Goal: Information Seeking & Learning: Check status

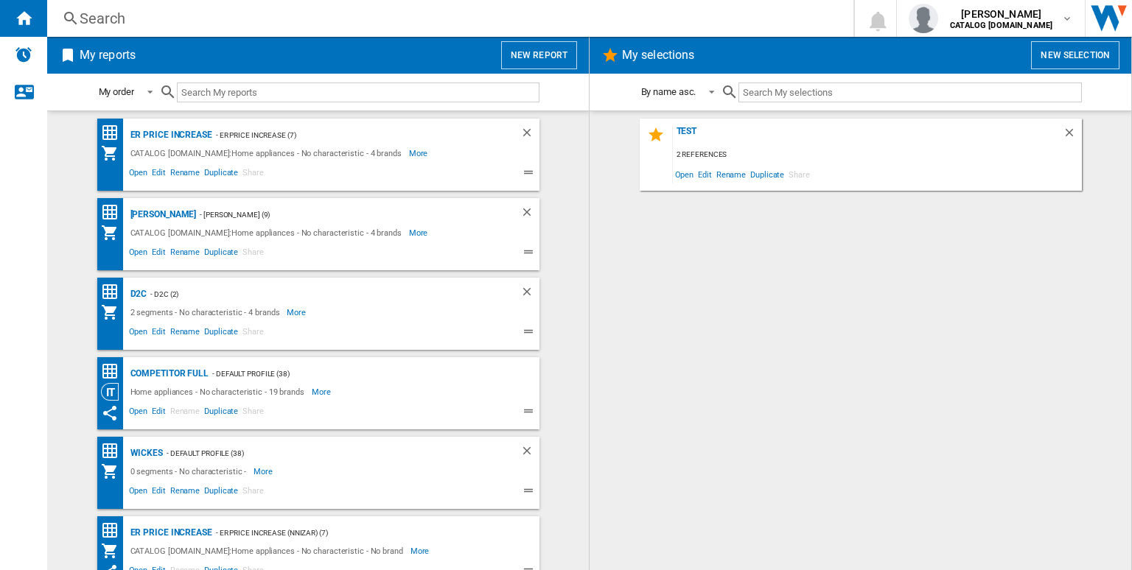
click at [351, 24] on div "Search" at bounding box center [447, 18] width 735 height 21
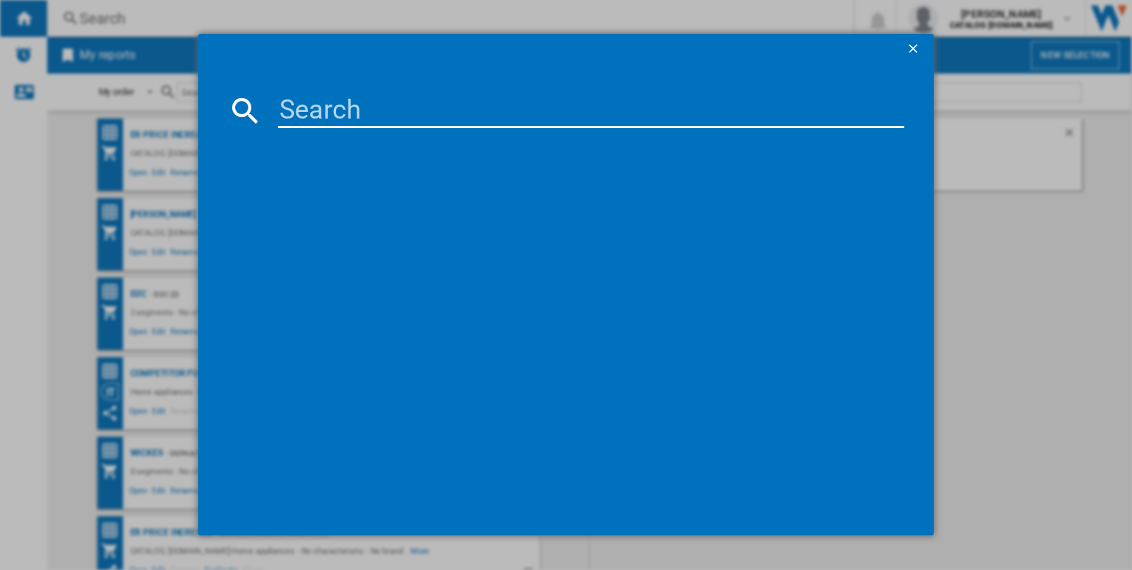
click at [361, 109] on input at bounding box center [591, 110] width 626 height 35
paste input "L7WE74634BI"
type input "L7WE74634BI"
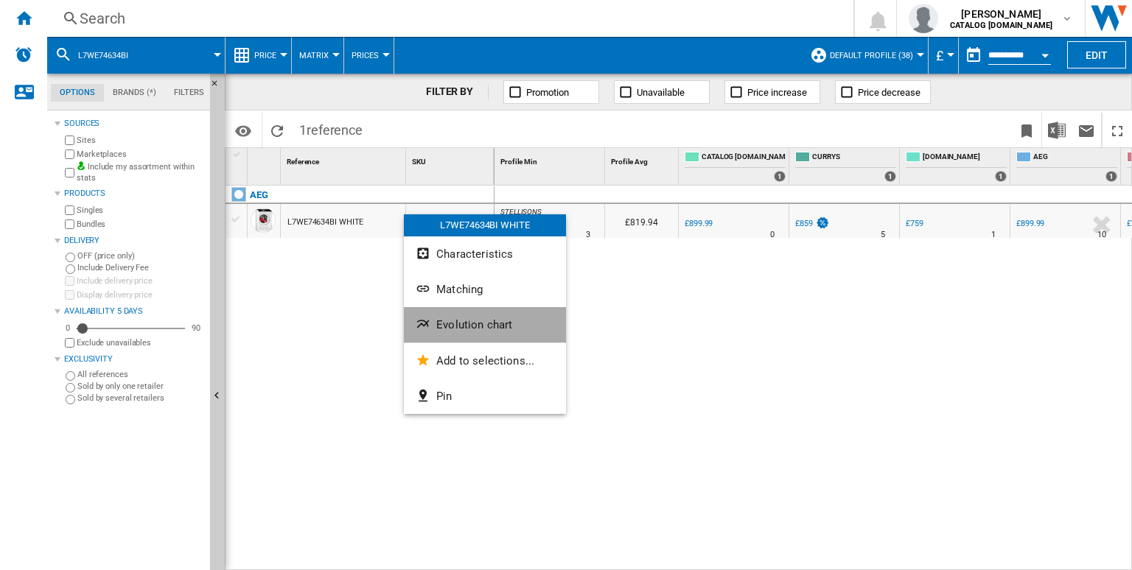
click at [466, 322] on span "Evolution chart" at bounding box center [474, 324] width 76 height 13
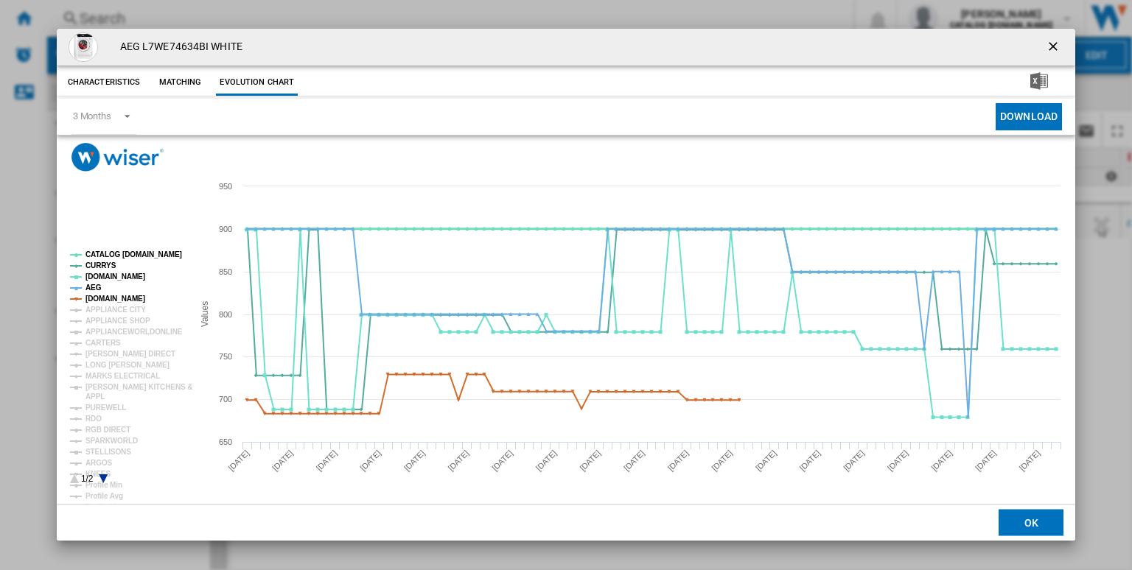
click at [122, 256] on tspan "CATALOG [DOMAIN_NAME]" at bounding box center [133, 255] width 97 height 8
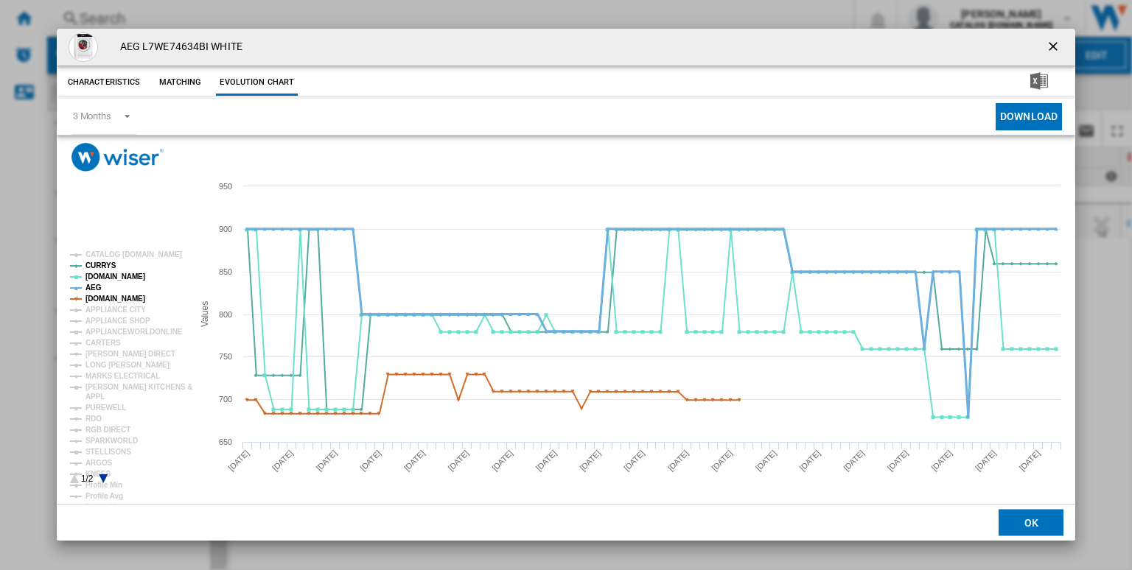
click at [93, 288] on tspan "AEG" at bounding box center [93, 288] width 16 height 8
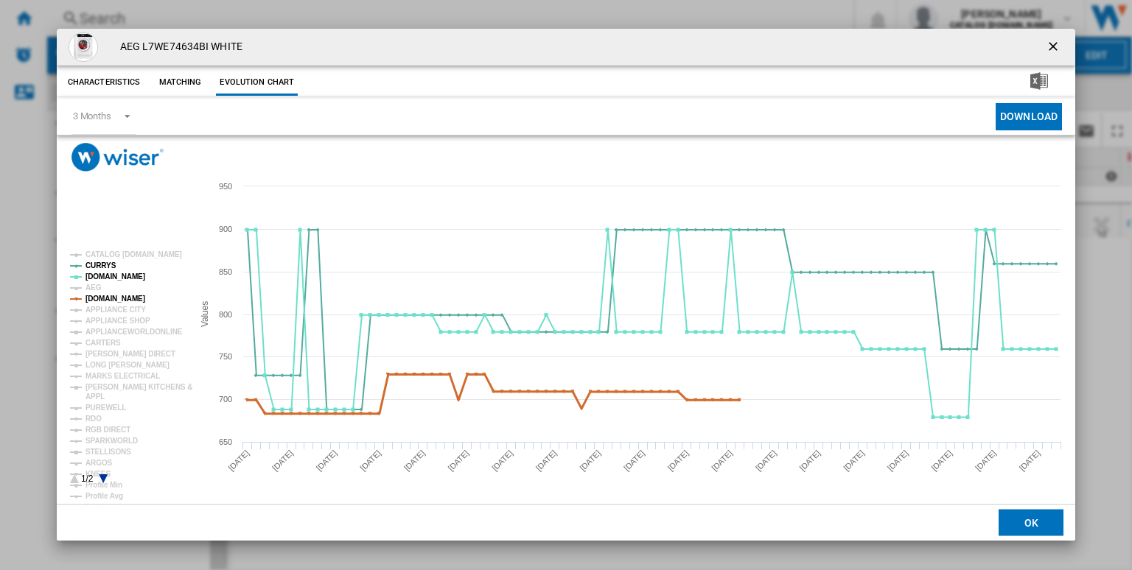
click at [117, 301] on tspan "[DOMAIN_NAME]" at bounding box center [115, 299] width 60 height 8
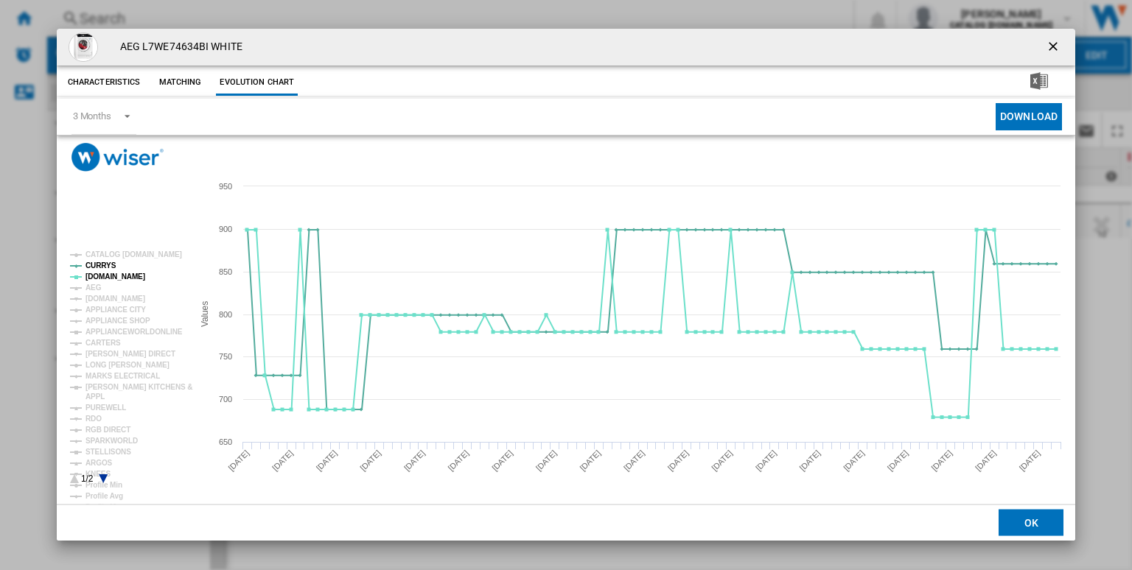
drag, startPoint x: 106, startPoint y: 475, endPoint x: 136, endPoint y: 472, distance: 29.7
click at [139, 473] on g "CATALOG [DOMAIN_NAME] CURRYS [DOMAIN_NAME] AEG [DOMAIN_NAME] APPLIANCE CITY APP…" at bounding box center [128, 394] width 128 height 299
click at [99, 460] on tspan "ARGOS" at bounding box center [98, 463] width 27 height 8
